Goal: Use online tool/utility: Use online tool/utility

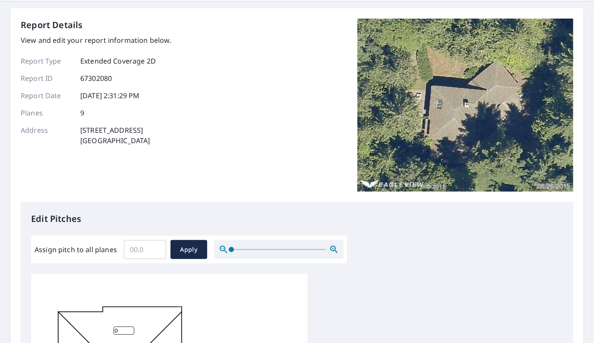
scroll to position [43, 0]
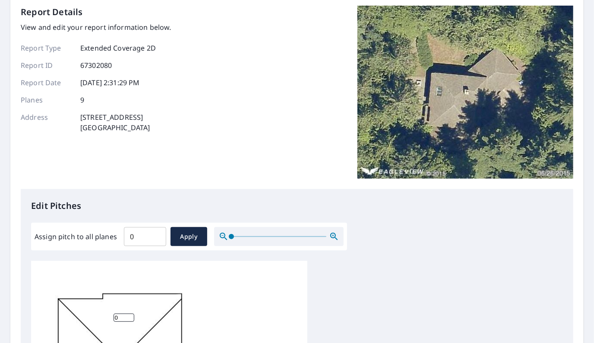
click at [156, 237] on input "0" at bounding box center [145, 236] width 42 height 24
click at [156, 235] on input "0.1" at bounding box center [145, 236] width 42 height 24
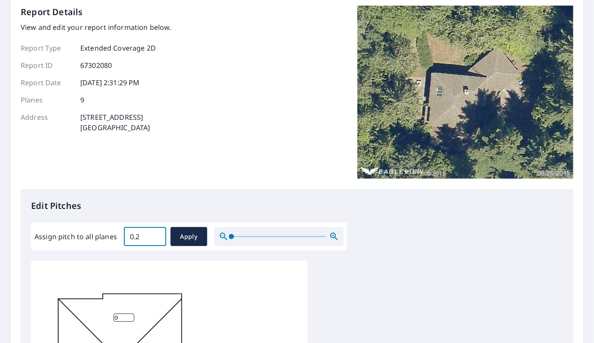
click at [156, 235] on input "0.2" at bounding box center [145, 236] width 42 height 24
click at [156, 234] on input "0.3" at bounding box center [145, 236] width 42 height 24
click at [156, 234] on input "0.4" at bounding box center [145, 236] width 42 height 24
click at [156, 234] on input "0.5" at bounding box center [145, 236] width 42 height 24
click at [156, 234] on input "0.6" at bounding box center [145, 236] width 42 height 24
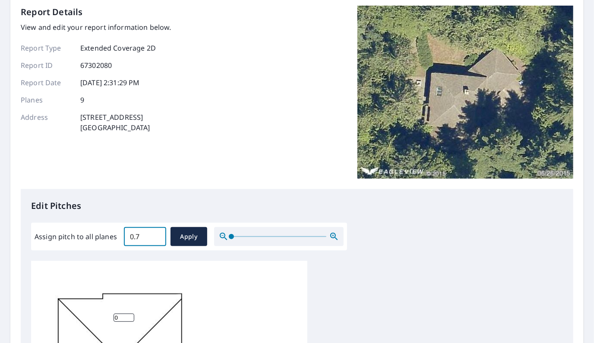
click at [156, 234] on input "0.7" at bounding box center [145, 236] width 42 height 24
click at [156, 234] on input "0.8" at bounding box center [145, 236] width 42 height 24
click at [156, 234] on input "0.9" at bounding box center [145, 236] width 42 height 24
click at [156, 234] on input "1" at bounding box center [145, 236] width 42 height 24
click at [156, 234] on input "1.1" at bounding box center [145, 236] width 42 height 24
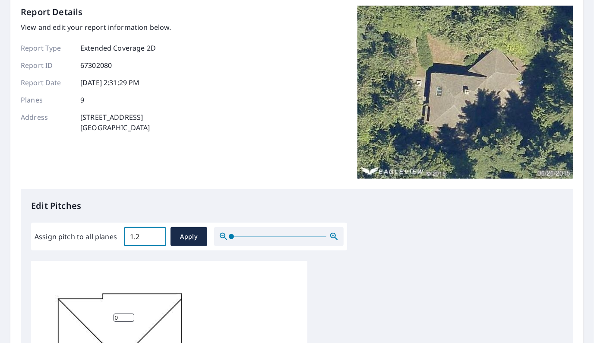
click at [156, 234] on input "1.2" at bounding box center [145, 236] width 42 height 24
click at [156, 234] on input "3.9" at bounding box center [145, 236] width 42 height 24
click at [156, 234] on input "4" at bounding box center [145, 236] width 42 height 24
click at [156, 234] on input "4.1" at bounding box center [145, 236] width 42 height 24
click at [156, 234] on input "4.2" at bounding box center [145, 236] width 42 height 24
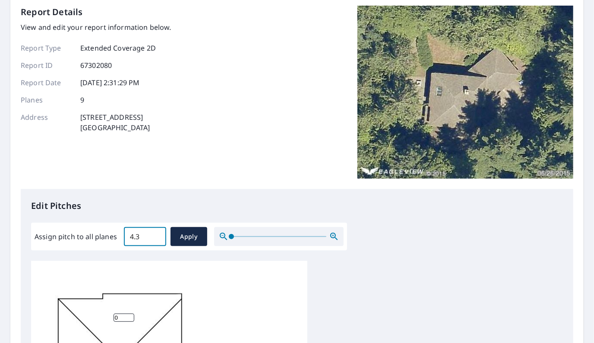
click at [156, 234] on input "4.3" at bounding box center [145, 236] width 42 height 24
click at [156, 234] on input "5.7" at bounding box center [145, 236] width 42 height 24
click at [156, 234] on input "5.8" at bounding box center [145, 236] width 42 height 24
click at [156, 234] on input "5.9" at bounding box center [145, 236] width 42 height 24
click at [156, 234] on input "6" at bounding box center [145, 236] width 42 height 24
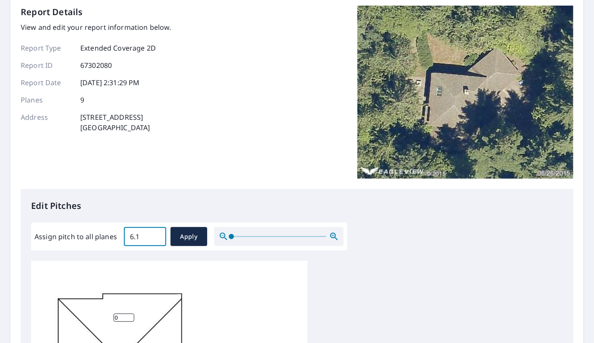
click at [156, 234] on input "6.1" at bounding box center [145, 236] width 42 height 24
type input "6"
click at [156, 239] on input "6" at bounding box center [145, 236] width 42 height 24
click at [182, 236] on span "Apply" at bounding box center [189, 236] width 23 height 11
type input "6"
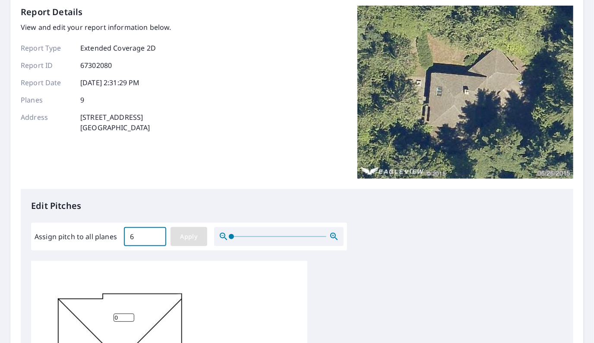
type input "6"
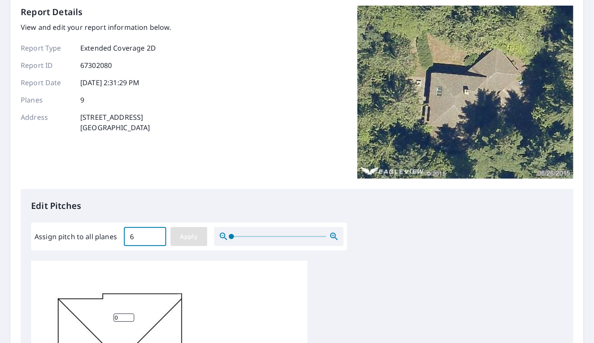
type input "6"
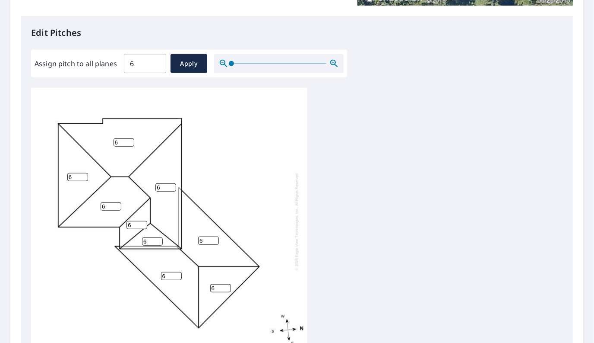
scroll to position [9, 0]
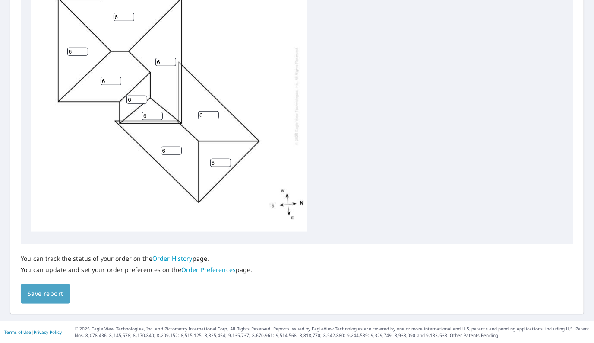
click at [58, 290] on span "Save report" at bounding box center [45, 293] width 35 height 11
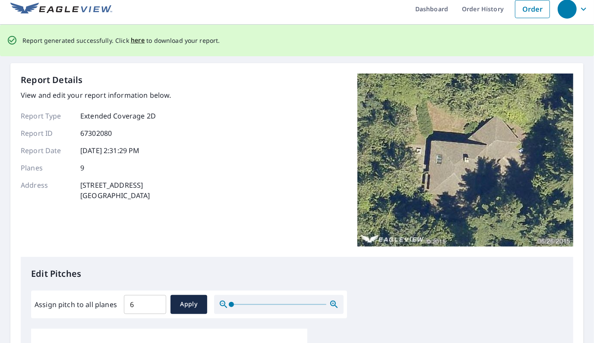
scroll to position [0, 0]
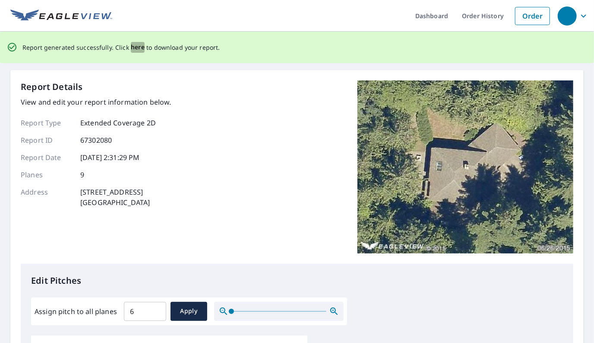
click at [132, 48] on span "here" at bounding box center [138, 47] width 14 height 11
